Goal: Book appointment/travel/reservation

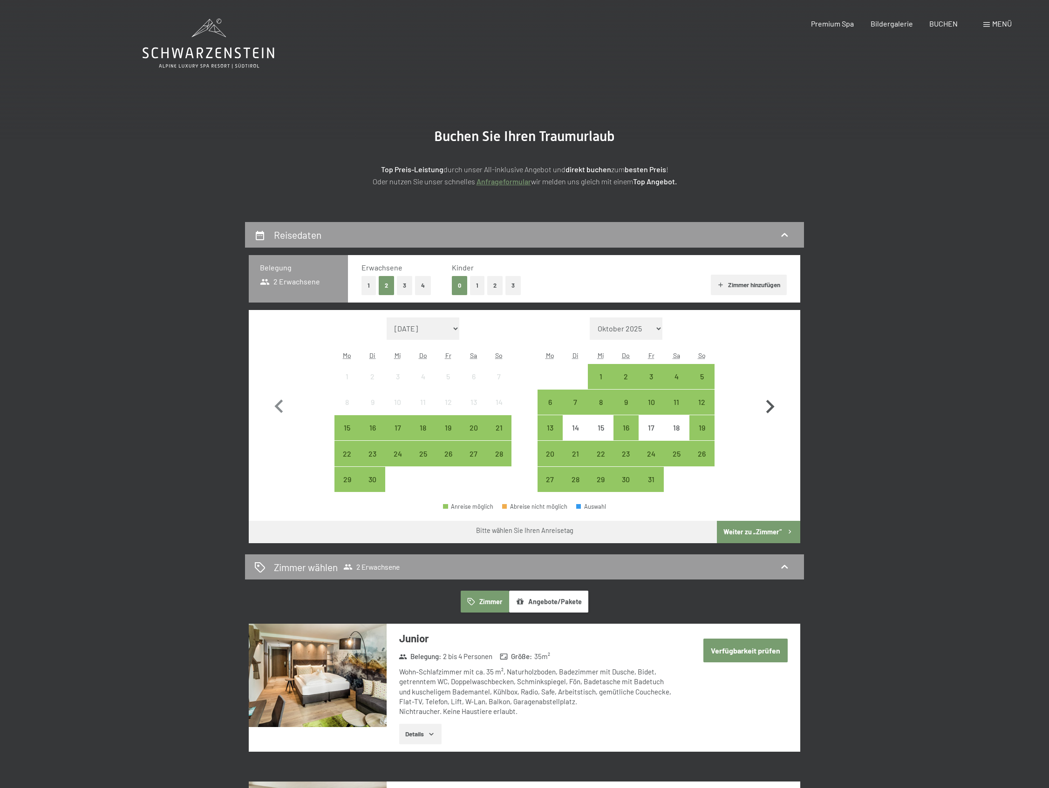
click at [772, 408] on icon "button" at bounding box center [770, 407] width 8 height 14
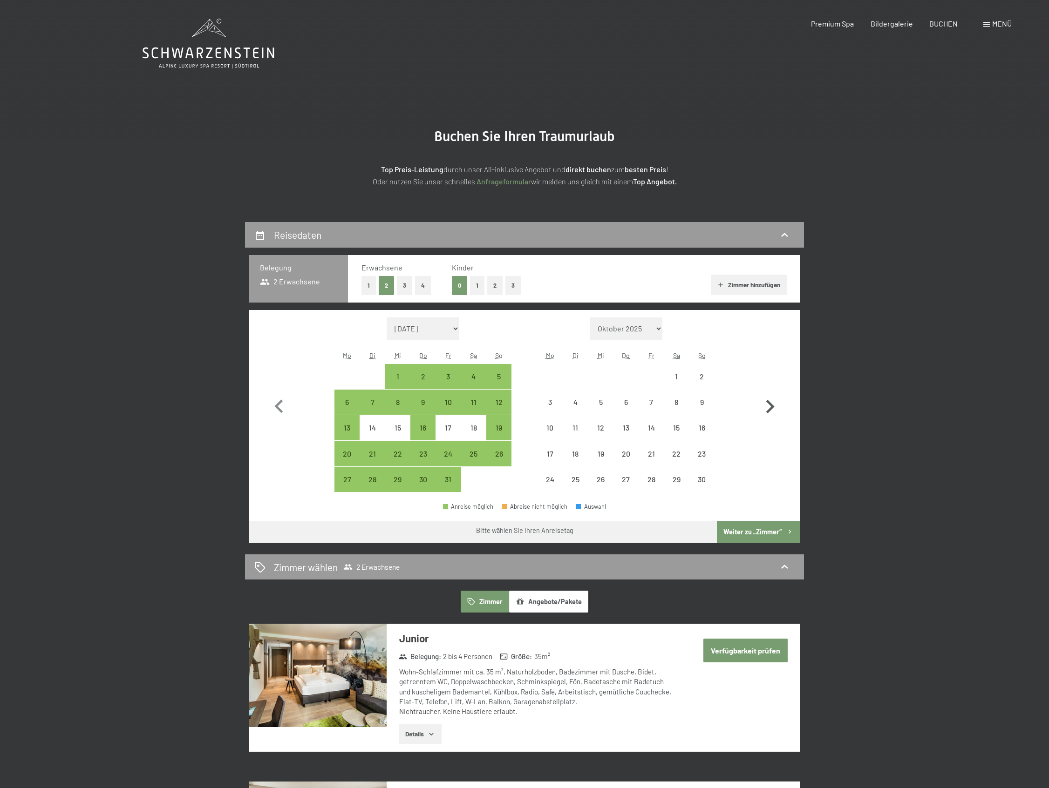
select select "[DATE]"
click at [772, 408] on icon "button" at bounding box center [770, 407] width 8 height 14
select select "[DATE]"
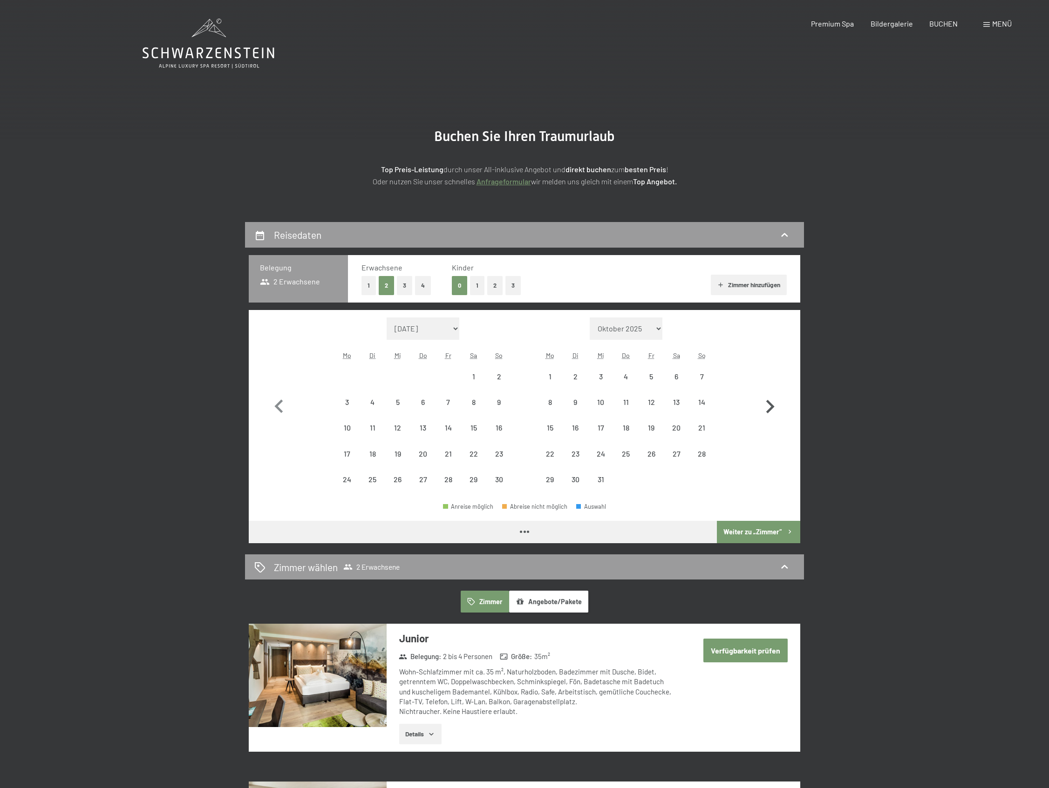
click at [772, 408] on icon "button" at bounding box center [770, 407] width 8 height 14
select select "[DATE]"
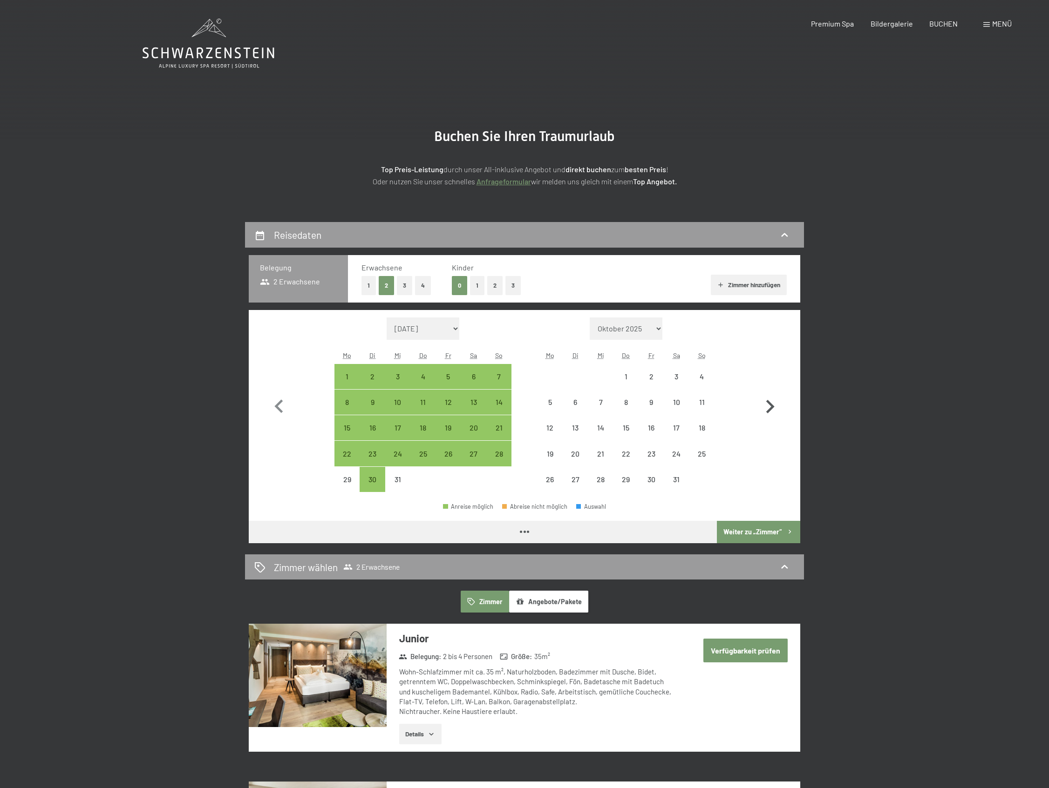
select select "[DATE]"
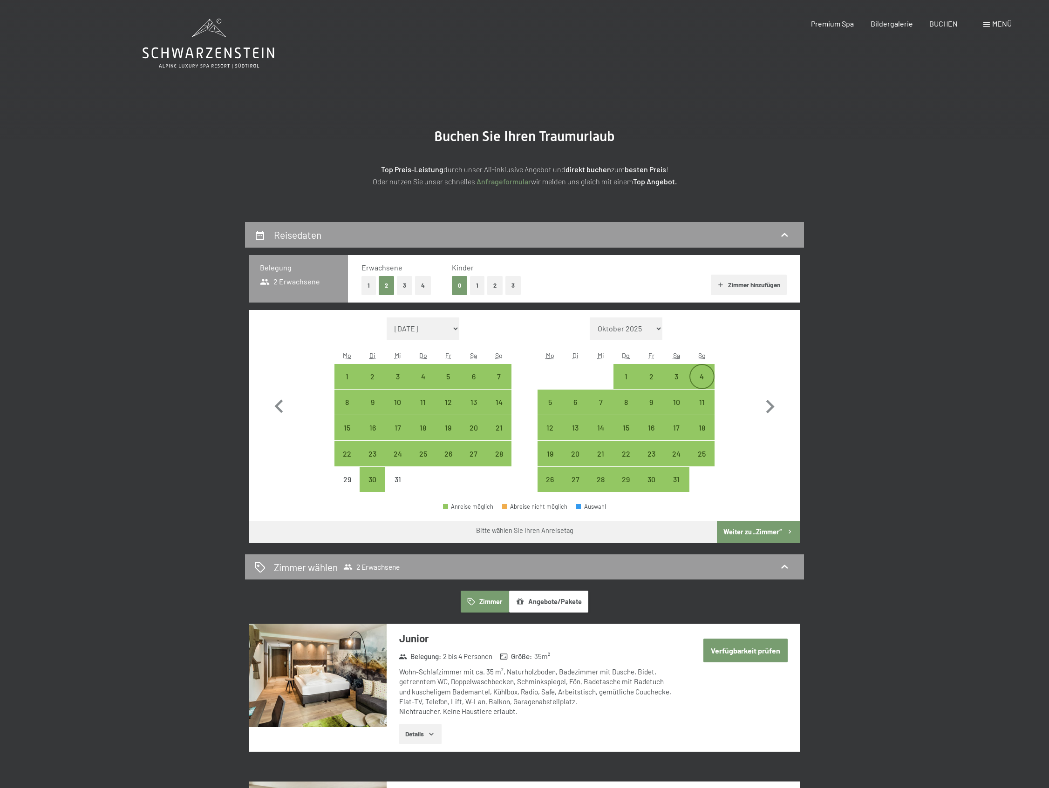
click at [703, 380] on div "4" at bounding box center [701, 384] width 23 height 23
select select "[DATE]"
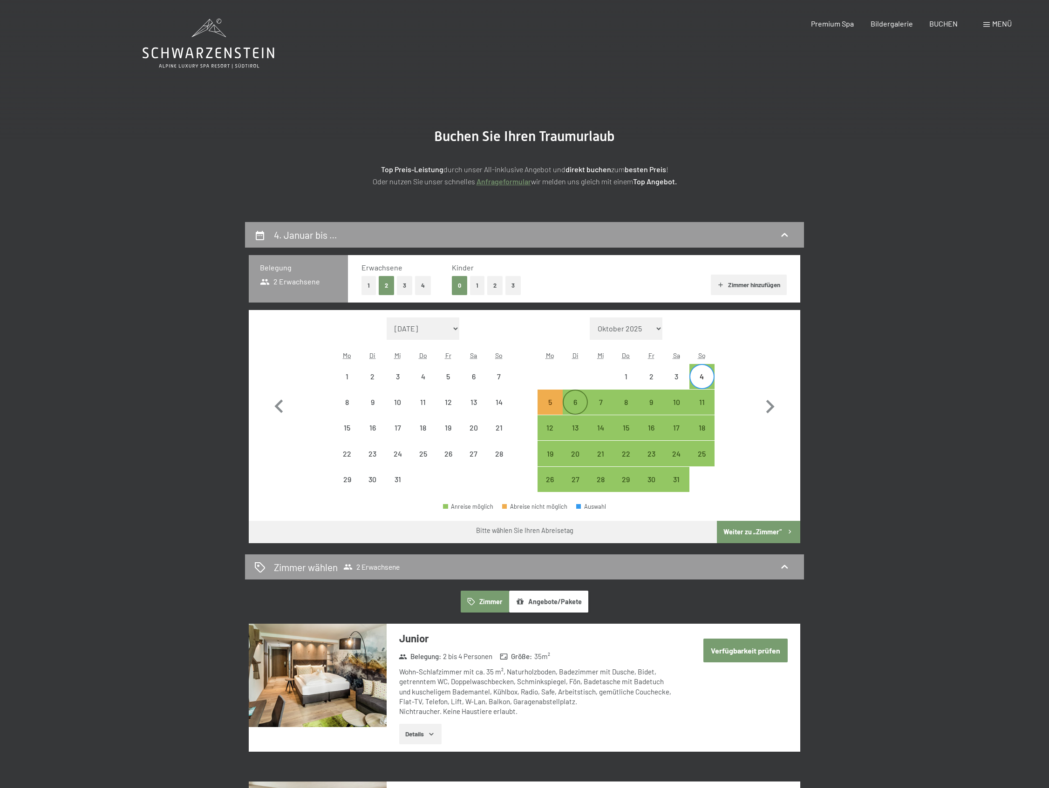
click at [568, 401] on div "6" at bounding box center [575, 410] width 23 height 23
select select "[DATE]"
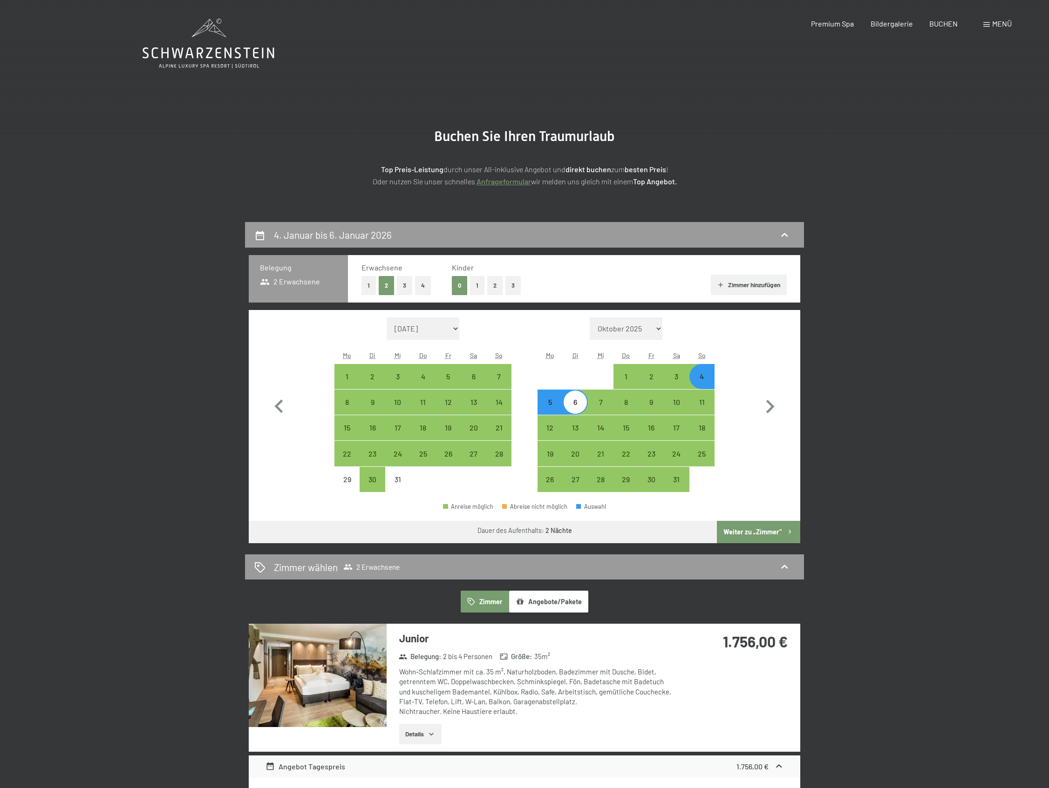
click at [755, 531] on button "Weiter zu „Zimmer“" at bounding box center [758, 532] width 83 height 22
select select "[DATE]"
